Goal: Information Seeking & Learning: Learn about a topic

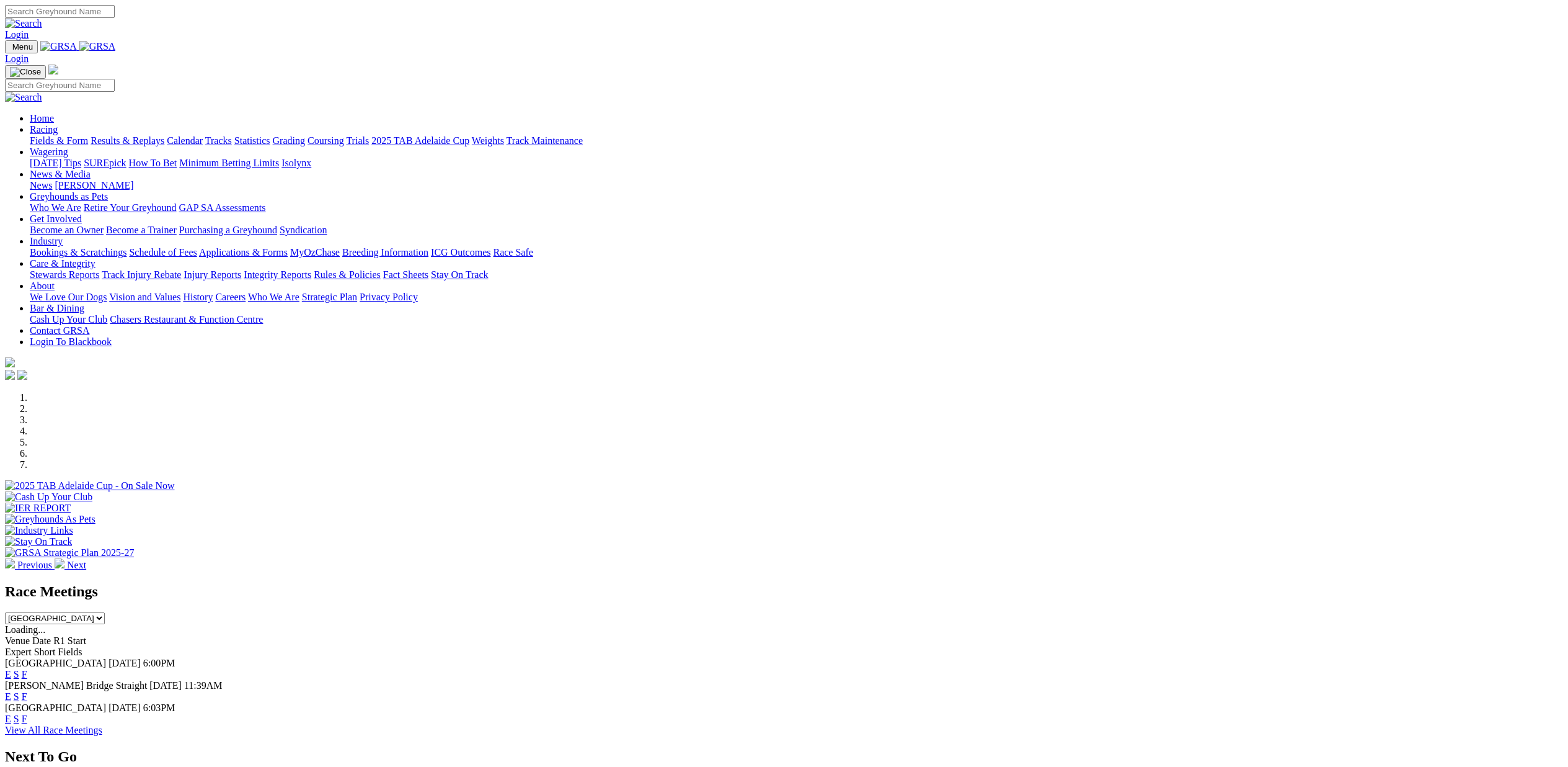
click at [104, 613] on select "South Australia New South Wales Northern Territory Queensland Tasmania Victoria…" at bounding box center [55, 619] width 100 height 12
select select "NSW"
click at [104, 613] on select "South Australia New South Wales Northern Territory Queensland Tasmania Victoria…" at bounding box center [55, 619] width 100 height 12
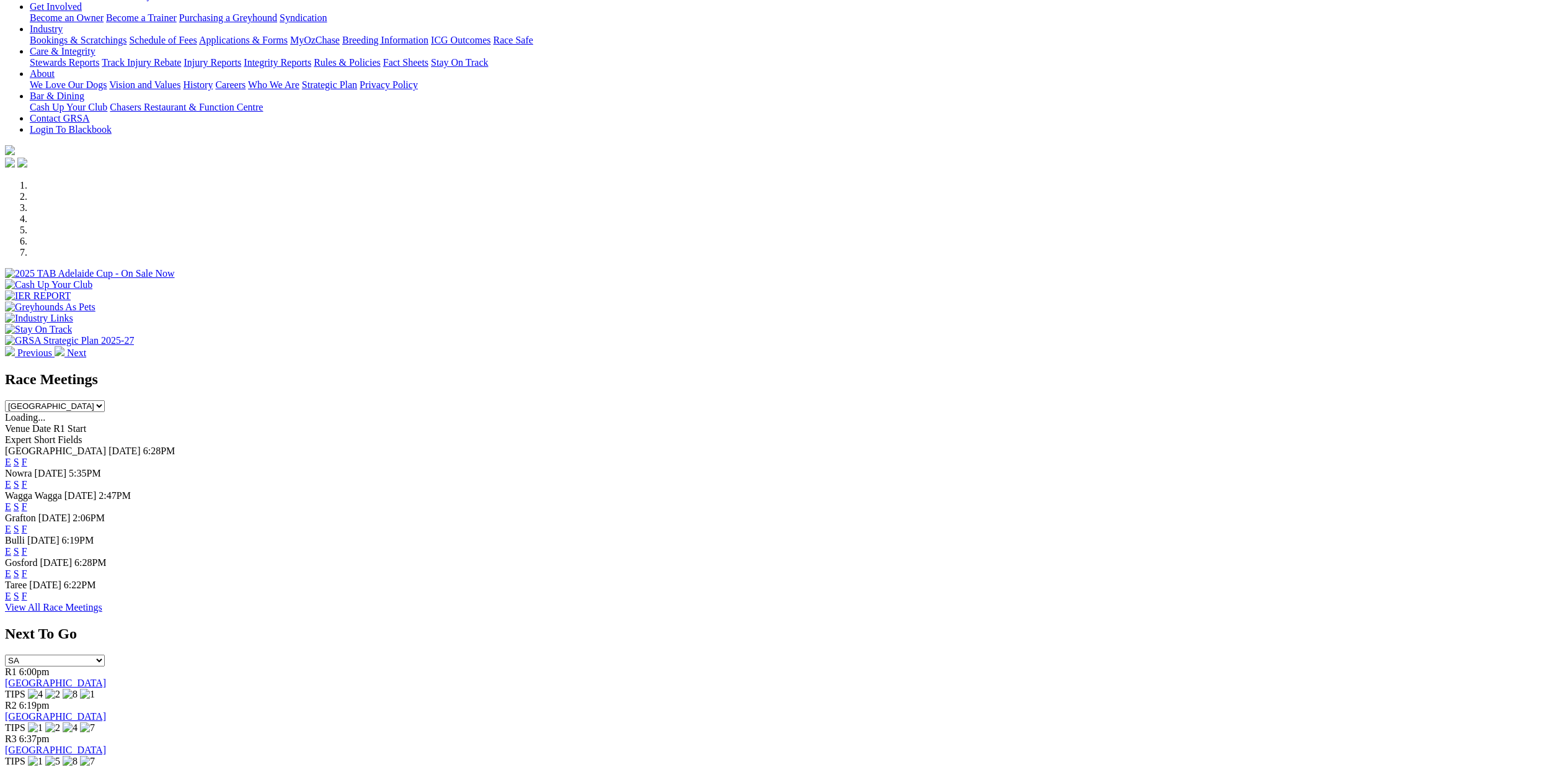
click at [11, 501] on link "E" at bounding box center [8, 506] width 6 height 10
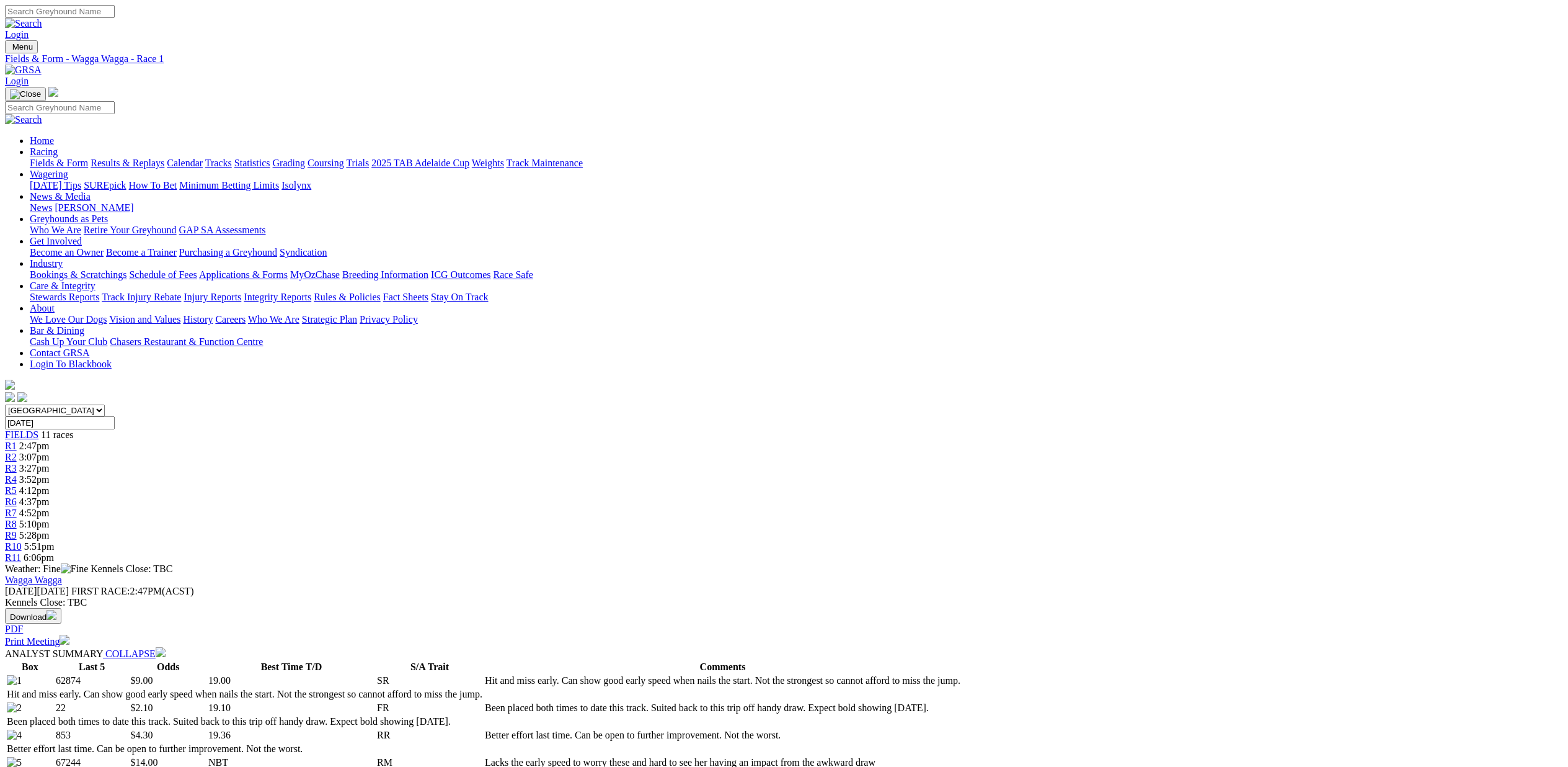
click at [559, 451] on div "R2 3:07pm" at bounding box center [784, 456] width 1559 height 11
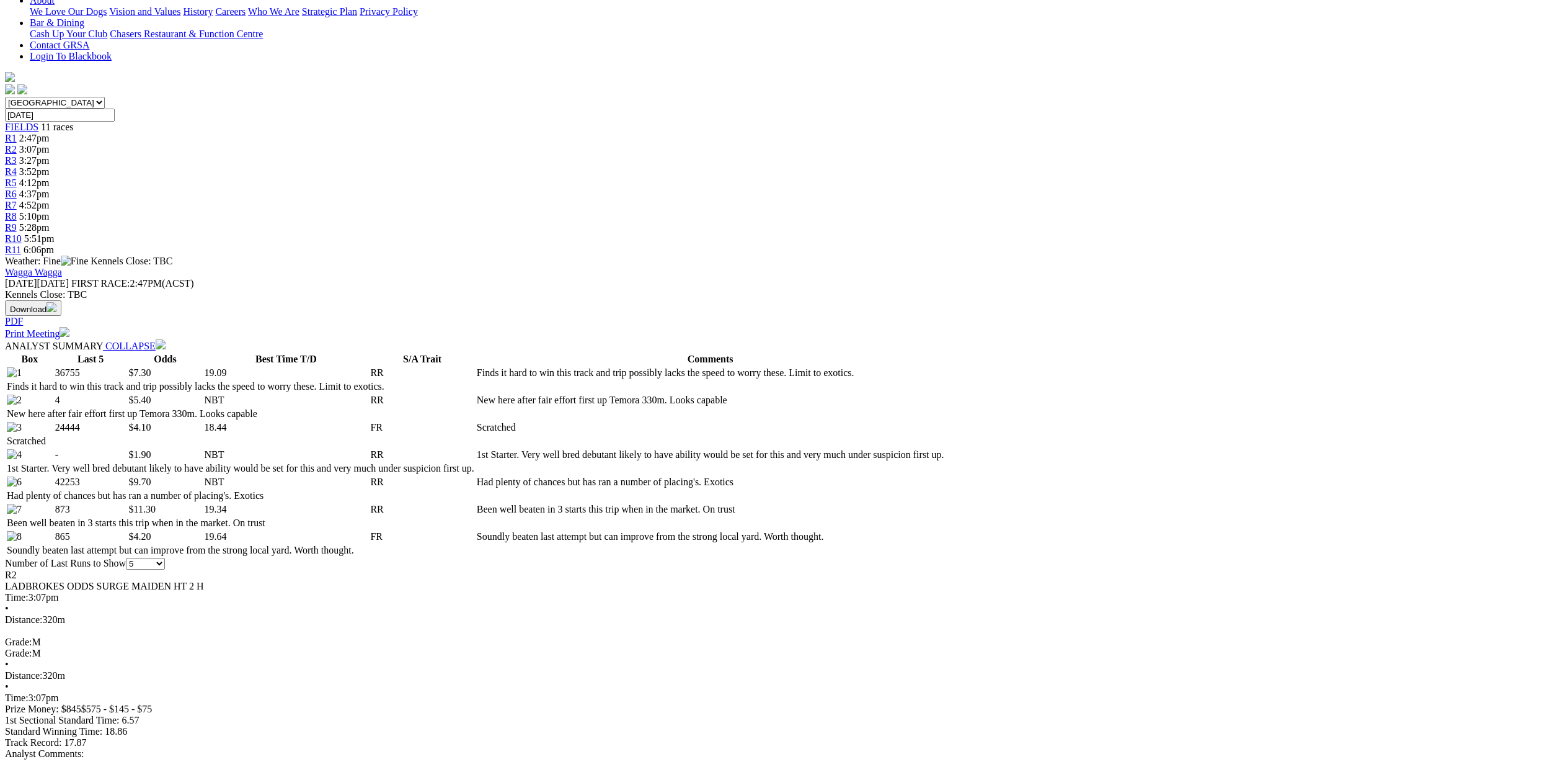
scroll to position [309, 0]
